Goal: Check status: Check status

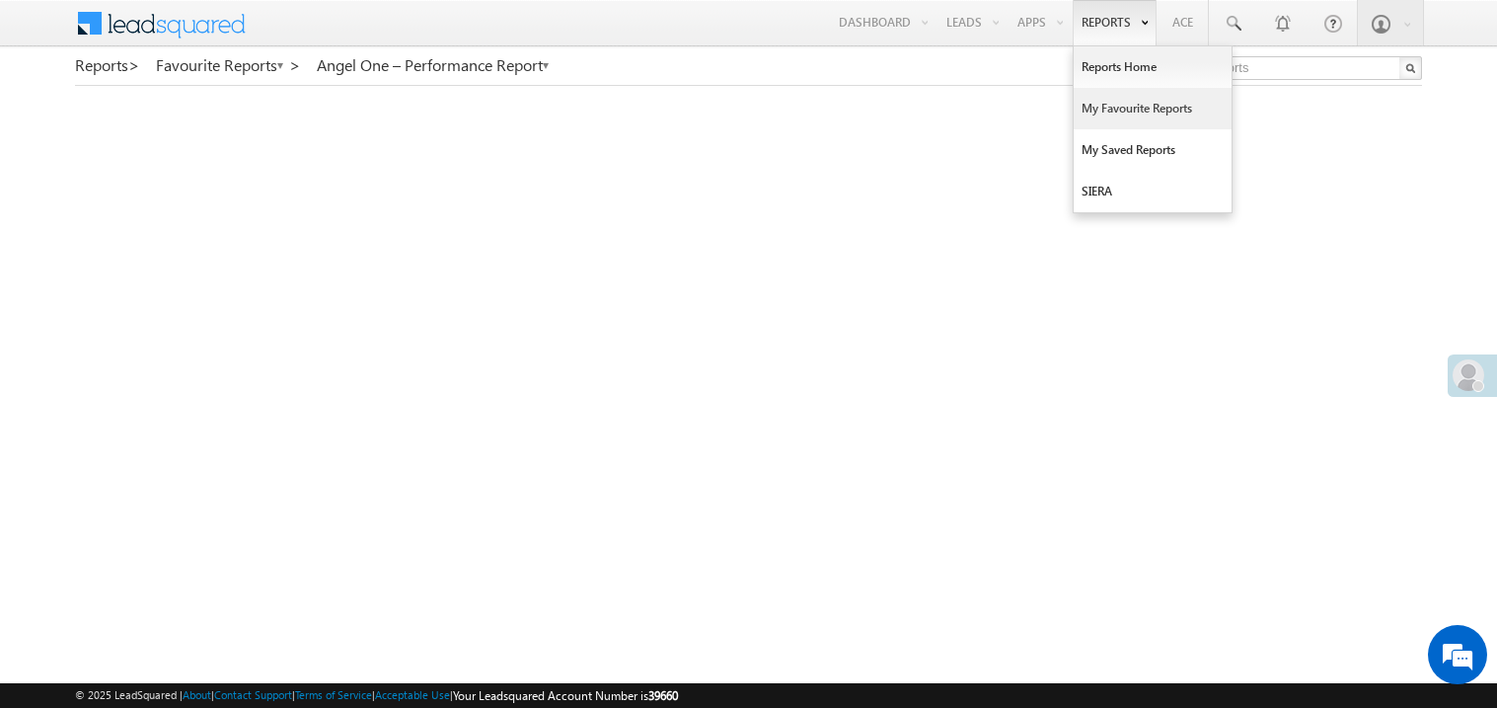
click at [1096, 105] on link "My Favourite Reports" at bounding box center [1153, 108] width 158 height 41
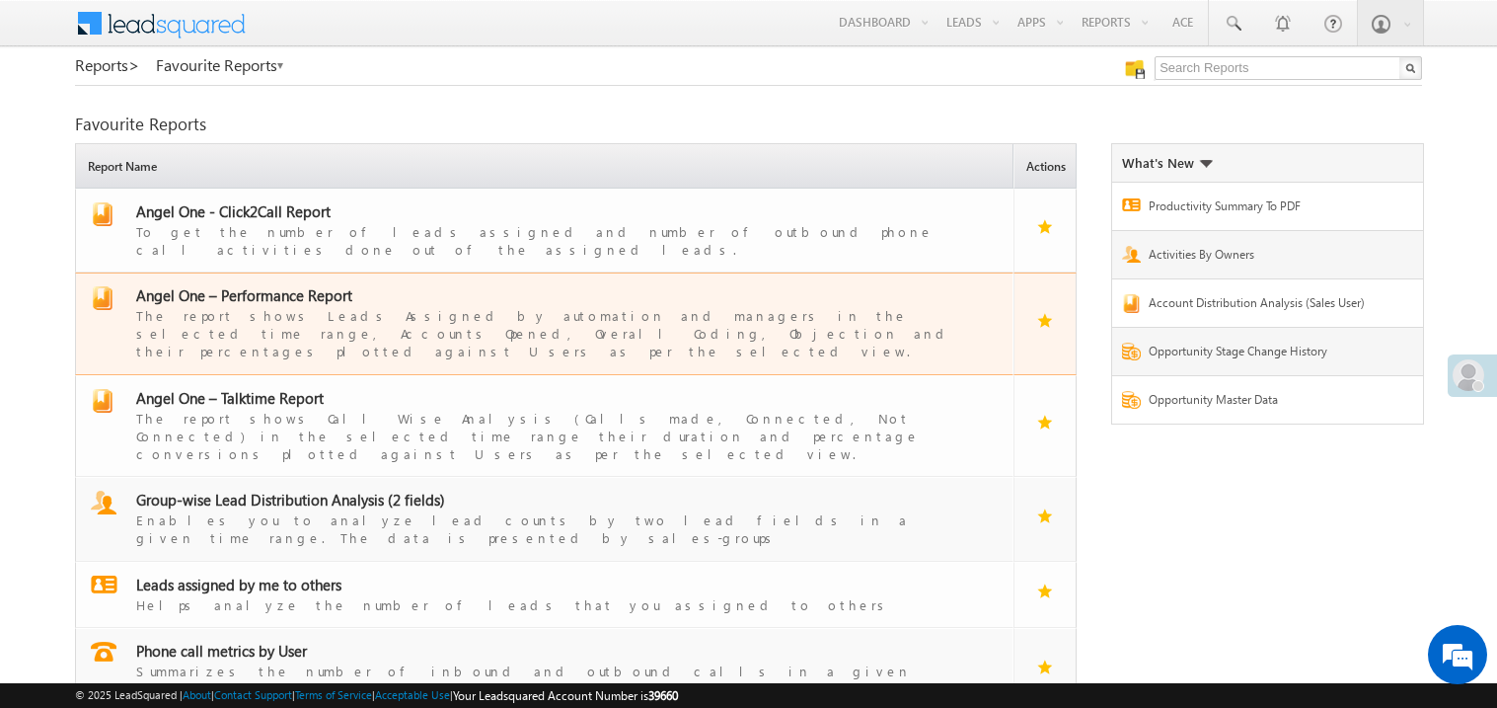
click at [269, 286] on span "Angel One – Performance Report" at bounding box center [244, 295] width 216 height 20
